Goal: Information Seeking & Learning: Learn about a topic

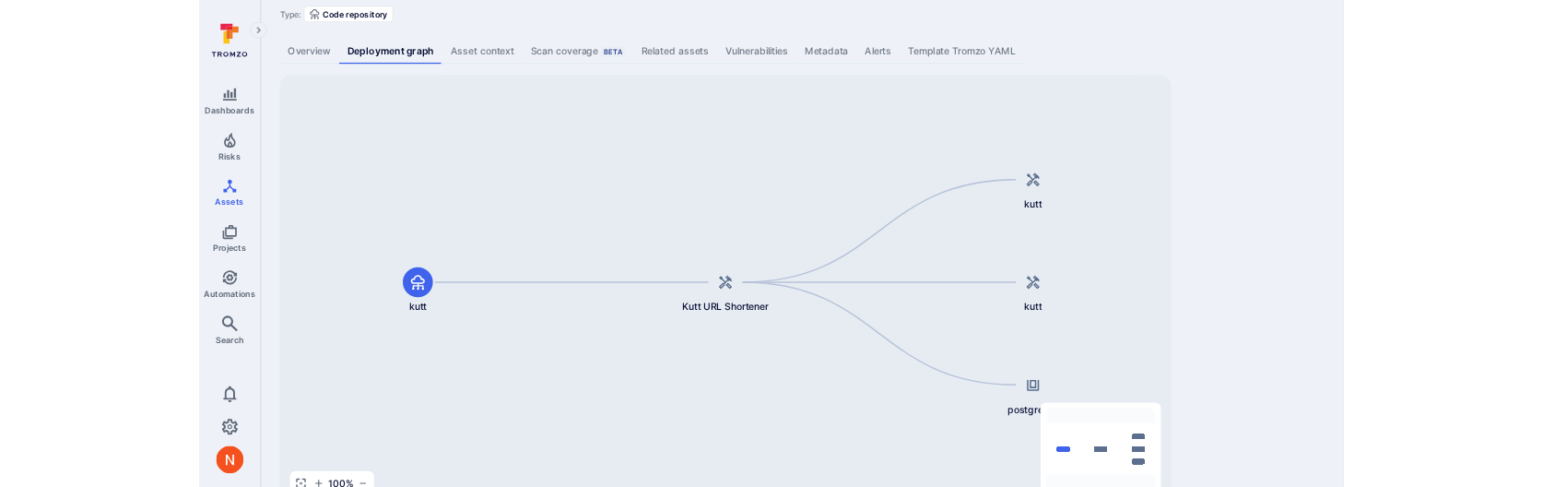
scroll to position [113, 0]
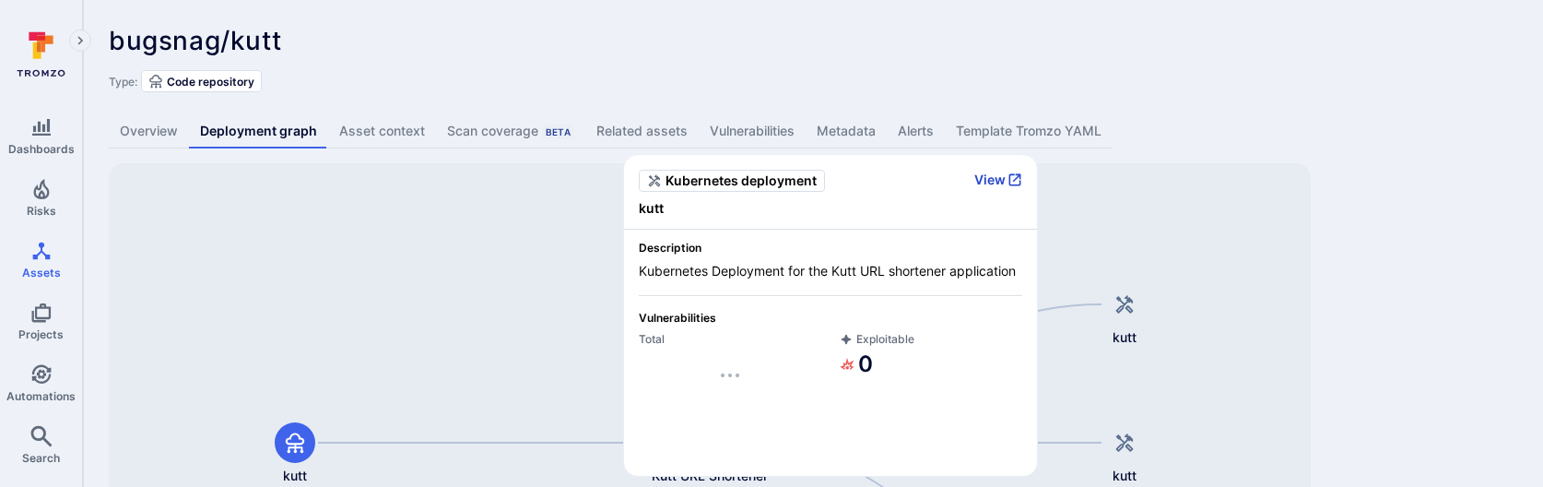
click at [1003, 178] on button "View" at bounding box center [998, 179] width 48 height 17
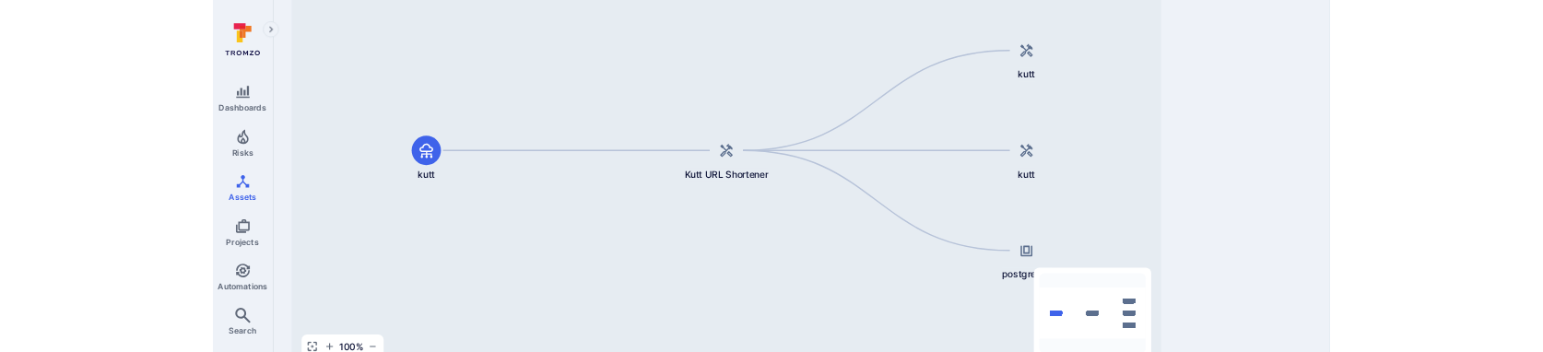
scroll to position [283, 0]
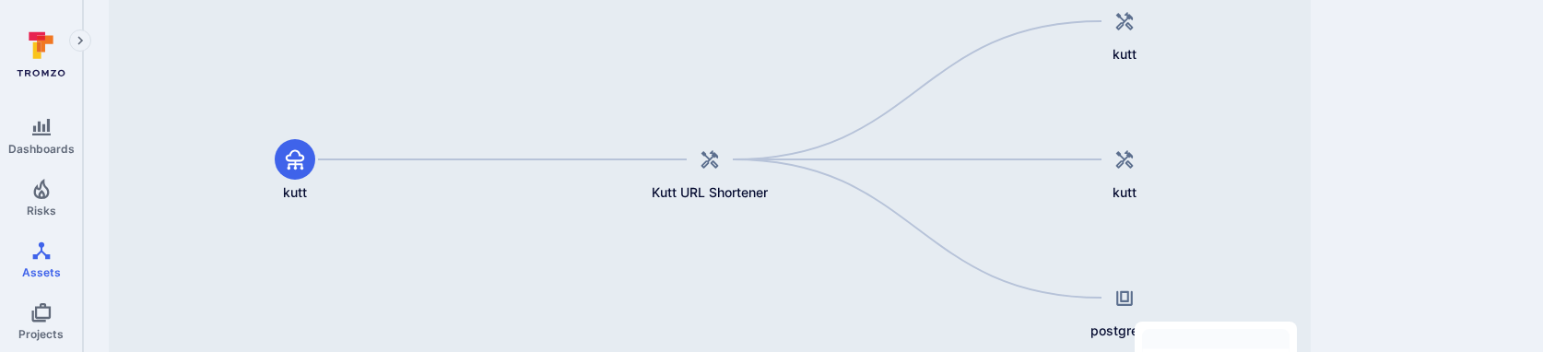
click at [1353, 248] on div "bugsnag/kutt ... Show more Type: Code repository Overview Deployment graph Asse…" at bounding box center [813, 101] width 1460 height 769
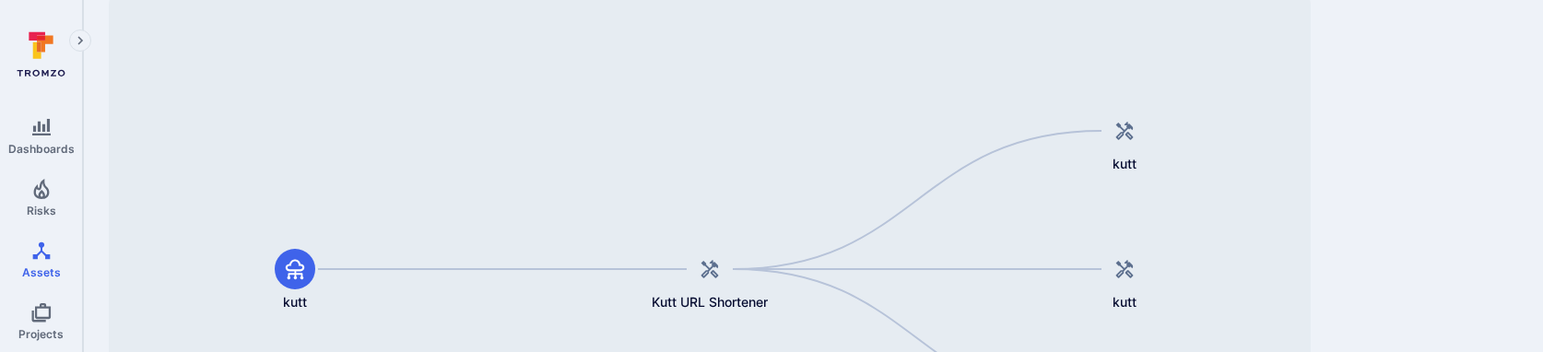
scroll to position [169, 0]
